Goal: Transaction & Acquisition: Subscribe to service/newsletter

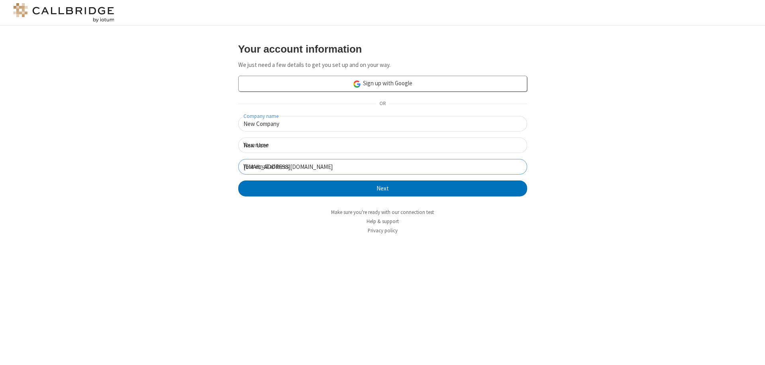
click button "Next" at bounding box center [382, 189] width 289 height 16
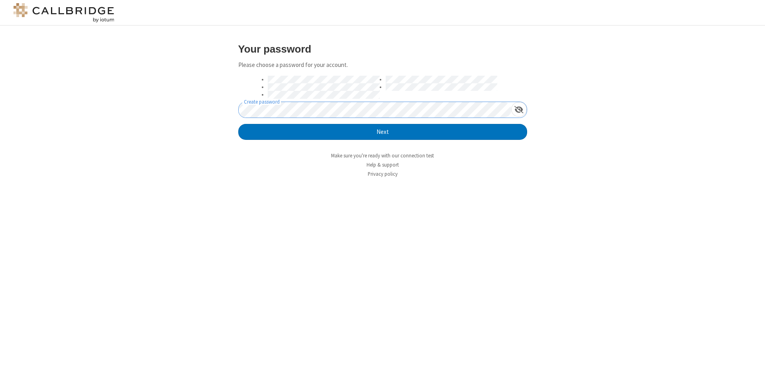
click button "Next" at bounding box center [382, 132] width 289 height 16
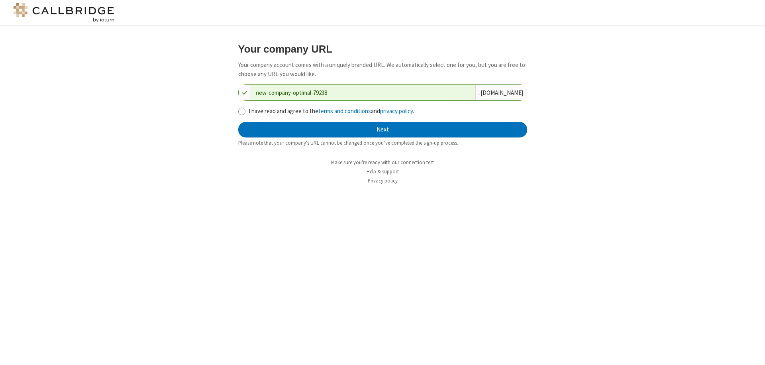
click at [242, 111] on input "I have read and agree to the terms and conditions and privacy policy ." at bounding box center [242, 111] width 8 height 8
checkbox input "true"
click at [383, 130] on button "Next" at bounding box center [382, 130] width 289 height 16
